Goal: Navigation & Orientation: Find specific page/section

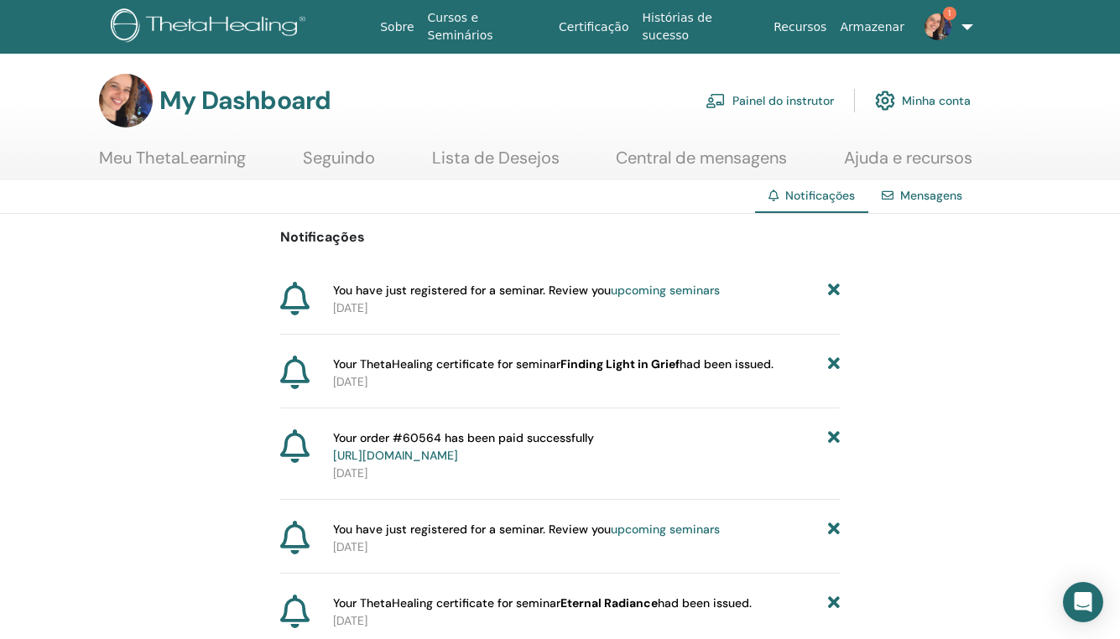
click at [935, 21] on img at bounding box center [938, 26] width 27 height 27
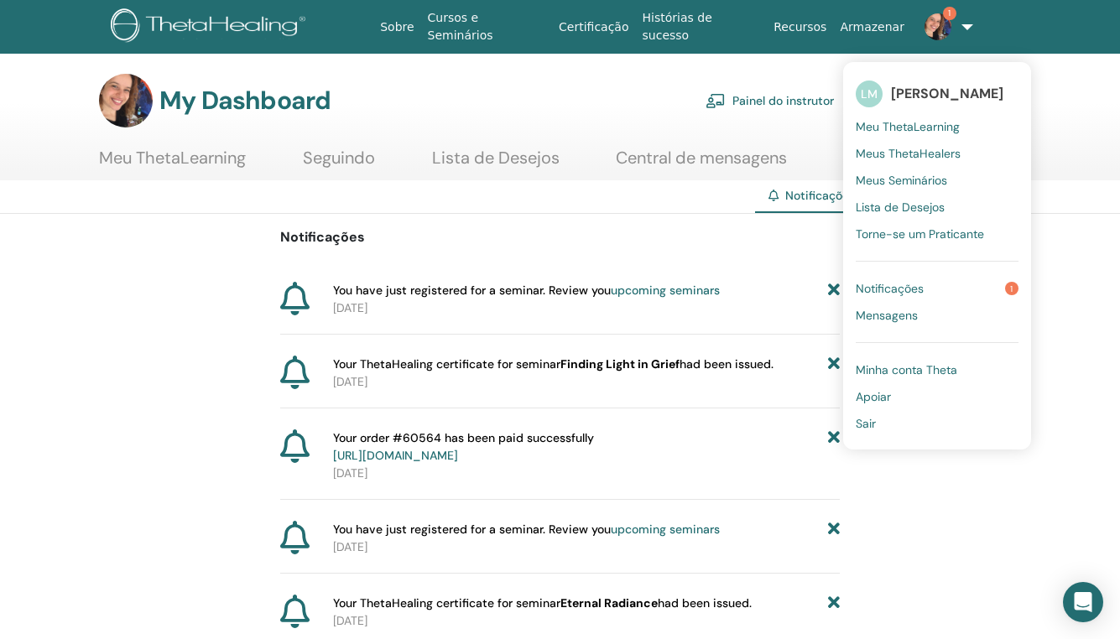
click at [798, 105] on link "Painel do instrutor" at bounding box center [770, 100] width 128 height 37
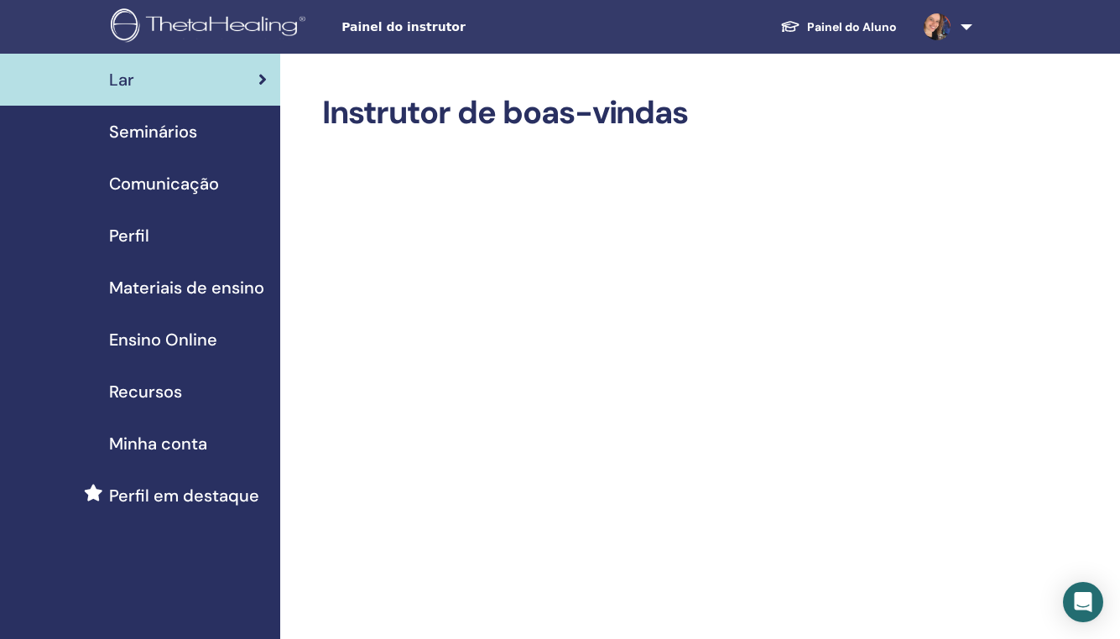
click at [162, 344] on span "Ensino Online" at bounding box center [163, 339] width 108 height 25
